Goal: Task Accomplishment & Management: Manage account settings

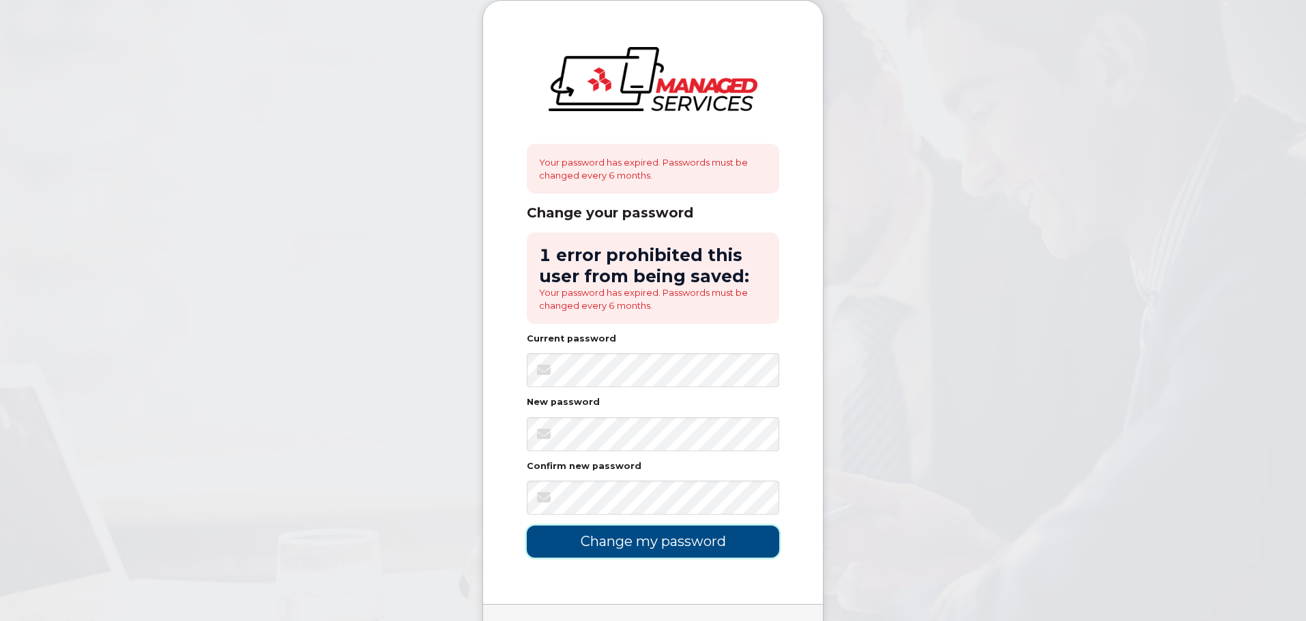
click at [666, 538] on input "Change my password" at bounding box center [653, 542] width 252 height 32
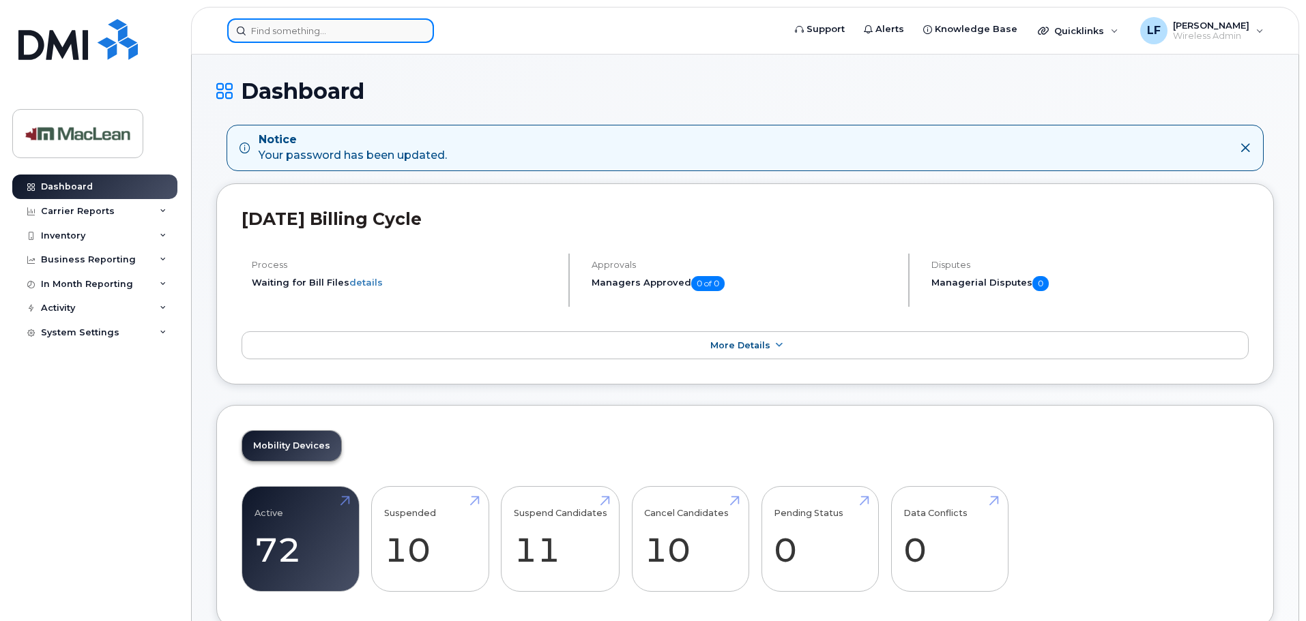
click at [350, 38] on input at bounding box center [330, 30] width 207 height 25
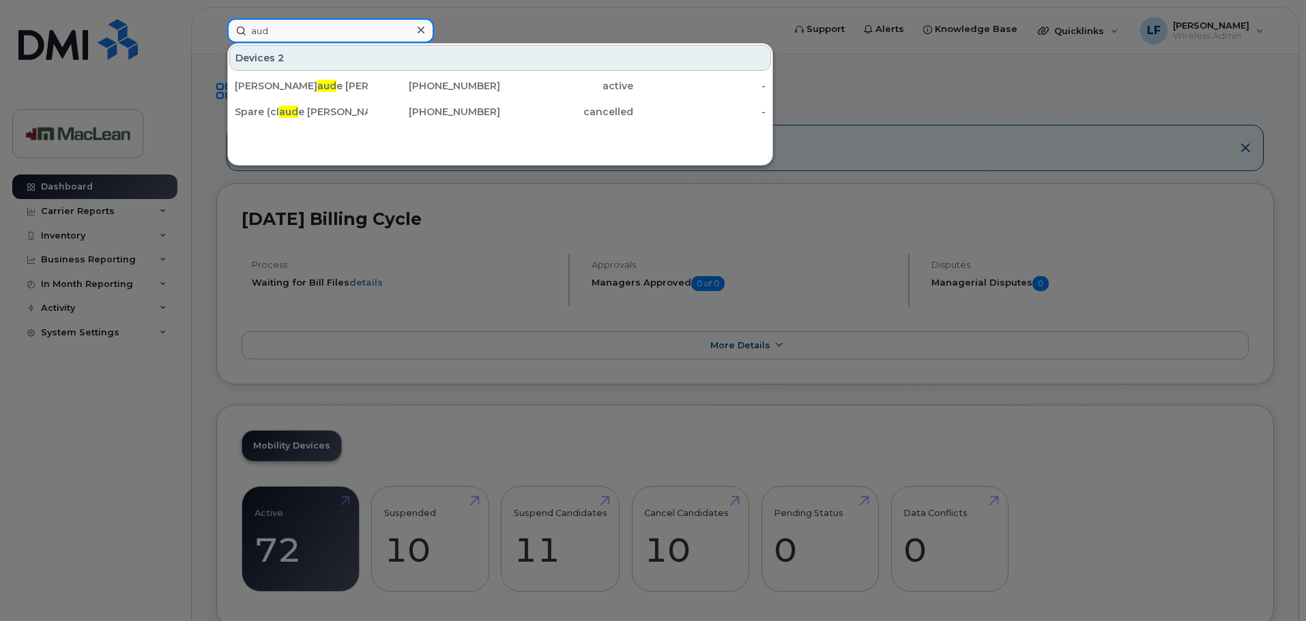
type input "aud"
